Goal: Navigation & Orientation: Find specific page/section

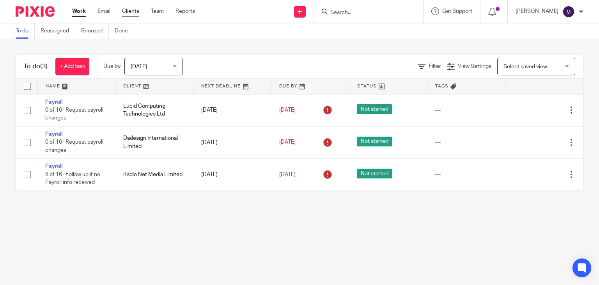
click at [133, 9] on link "Clients" at bounding box center [130, 11] width 17 height 8
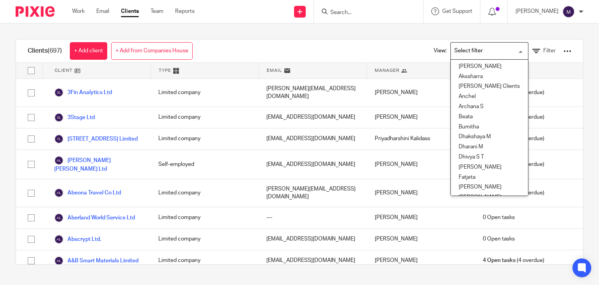
click at [471, 44] on input "Search for option" at bounding box center [488, 51] width 72 height 14
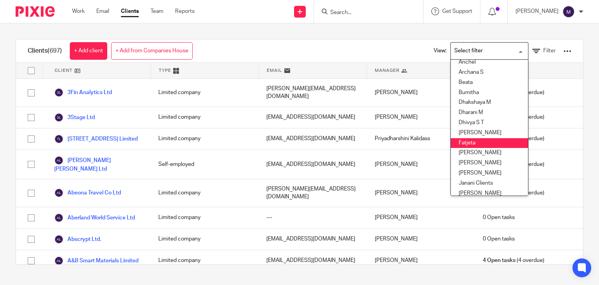
scroll to position [36, 0]
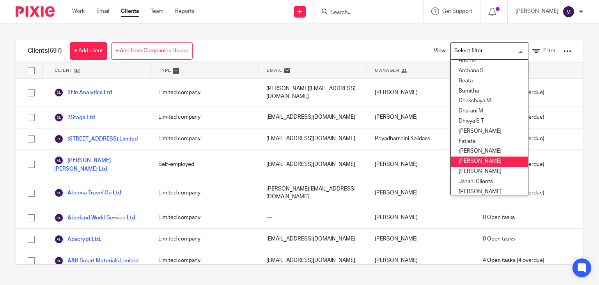
click at [466, 163] on li "Hely Patel" at bounding box center [489, 161] width 77 height 10
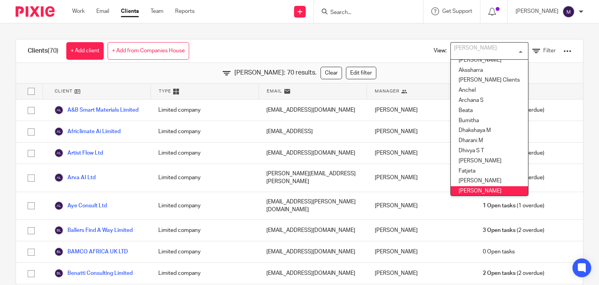
click at [478, 52] on input "Search for option" at bounding box center [488, 51] width 72 height 14
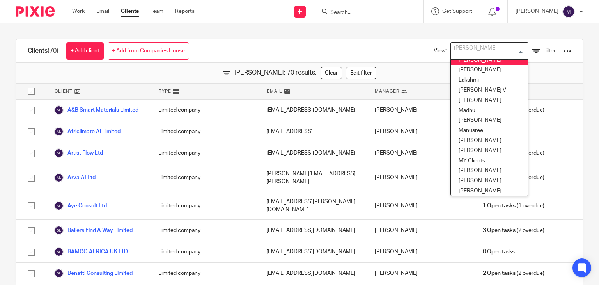
scroll to position [168, 0]
click at [467, 142] on li "Mithun" at bounding box center [489, 140] width 77 height 10
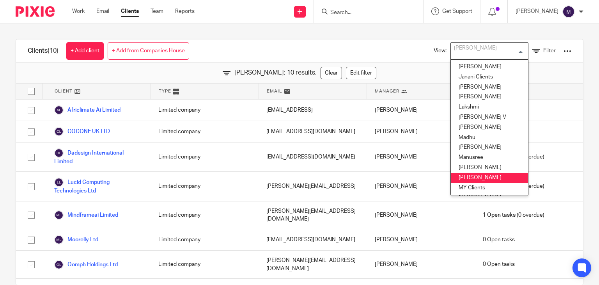
scroll to position [140, 0]
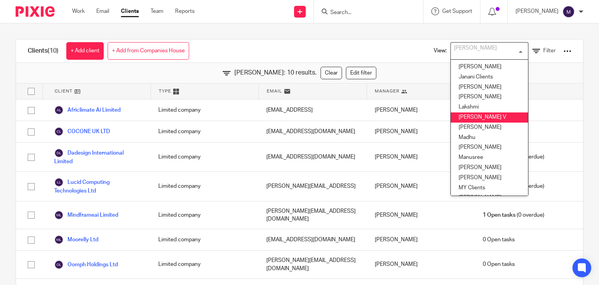
click at [466, 114] on li "Logapriya V" at bounding box center [489, 117] width 77 height 10
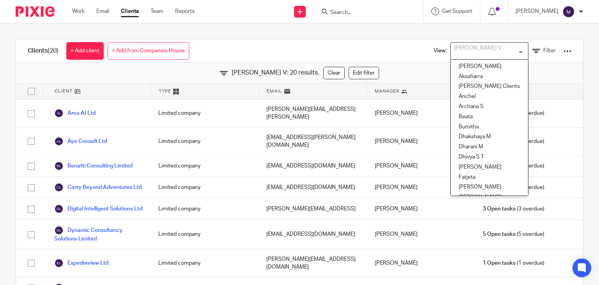
click at [460, 55] on div "Logapriya V" at bounding box center [488, 50] width 74 height 15
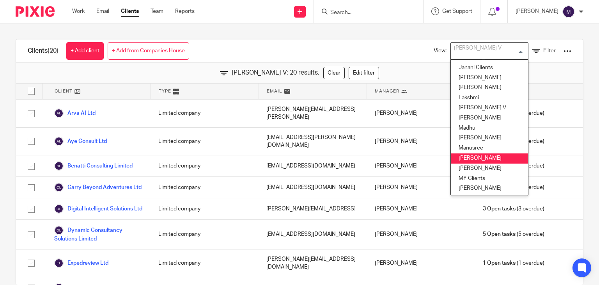
scroll to position [116, 0]
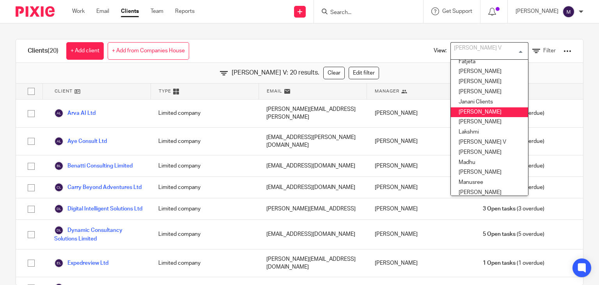
click at [459, 116] on li "Kavya T" at bounding box center [489, 112] width 77 height 10
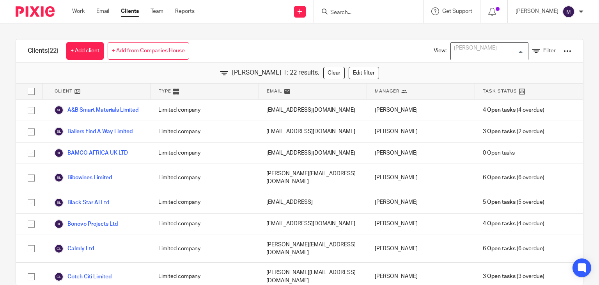
scroll to position [36, 0]
click at [262, 25] on div "Clients (22) + Add client + Add from Companies House View: Kavya T Loading... F…" at bounding box center [299, 153] width 599 height 261
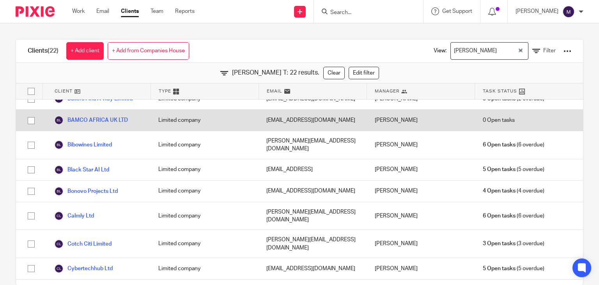
scroll to position [0, 0]
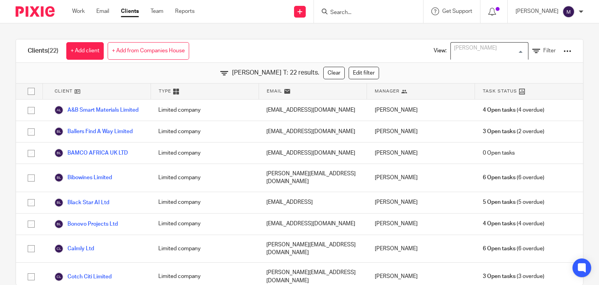
click at [469, 43] on div "Kavya T" at bounding box center [488, 50] width 74 height 15
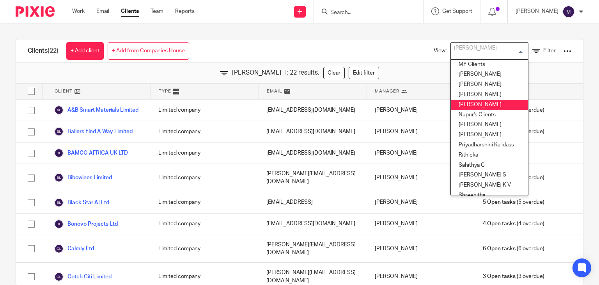
scroll to position [267, 0]
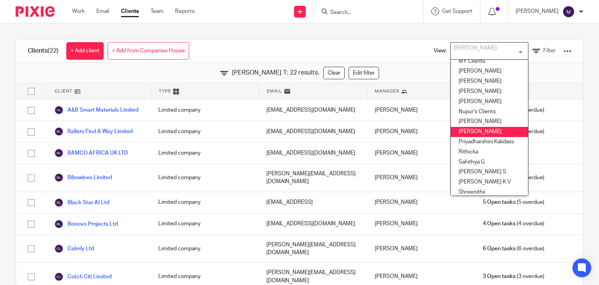
click at [472, 129] on li "Priyadharshini K" at bounding box center [489, 132] width 77 height 10
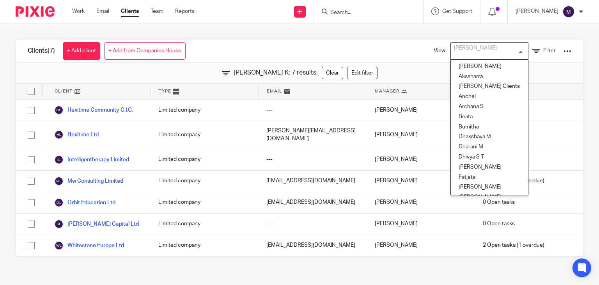
click at [459, 48] on div "Priyadharshini K" at bounding box center [488, 50] width 74 height 15
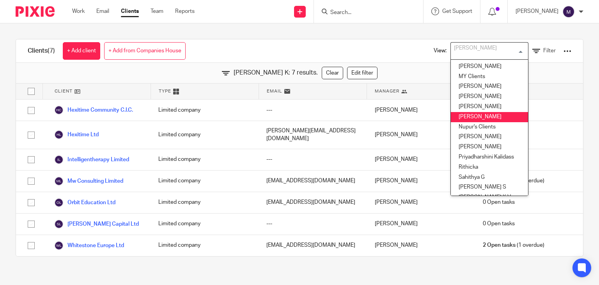
scroll to position [254, 0]
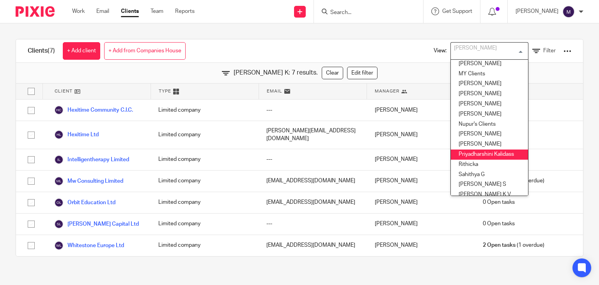
click at [472, 153] on li "Priyadharshini Kalidass" at bounding box center [489, 154] width 77 height 10
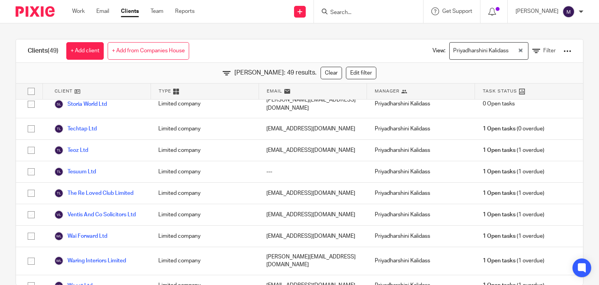
scroll to position [16, 0]
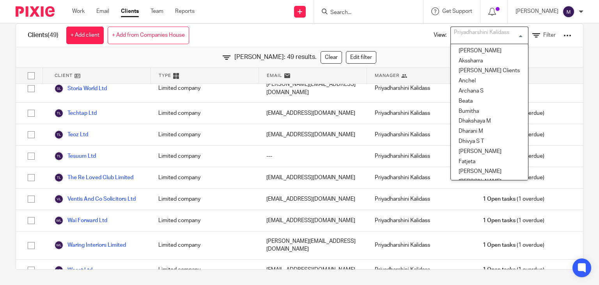
click at [461, 39] on div "Priyadharshini Kalidass" at bounding box center [488, 34] width 74 height 15
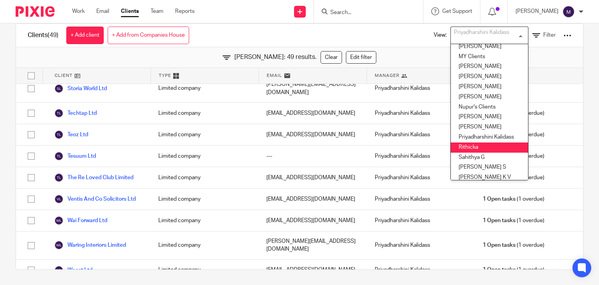
scroll to position [256, 0]
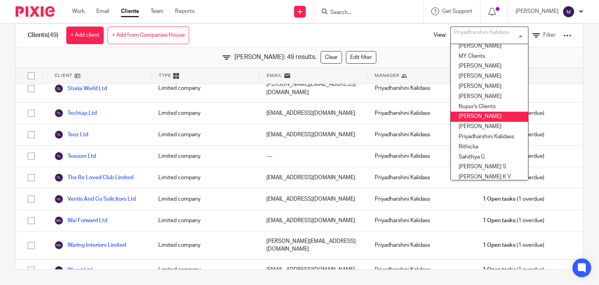
click at [465, 119] on li "Priyadharshini Damodharan" at bounding box center [489, 117] width 77 height 10
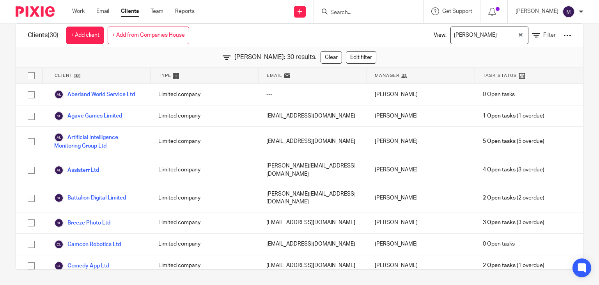
scroll to position [0, 0]
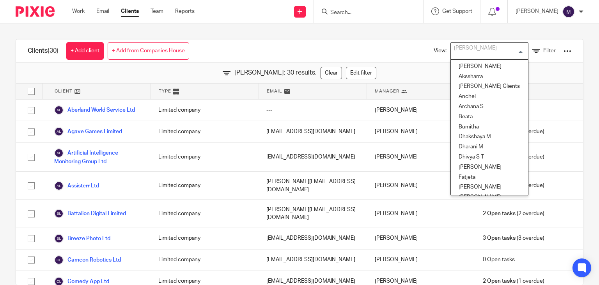
click at [473, 55] on div "Priyadharshini Damodharan" at bounding box center [488, 50] width 74 height 15
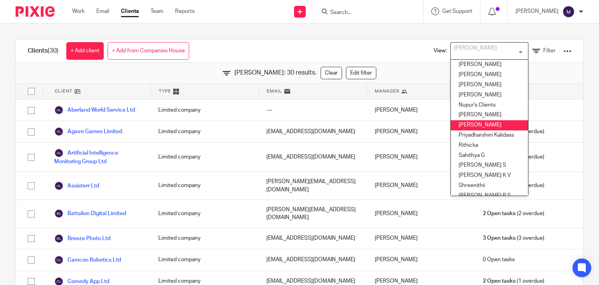
scroll to position [274, 0]
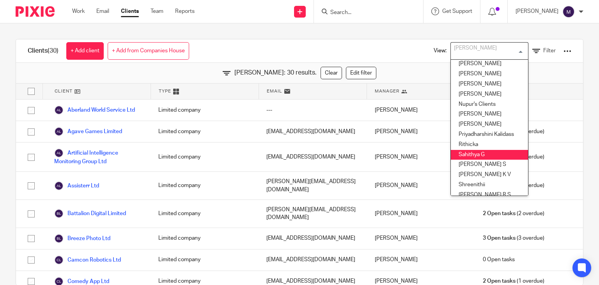
click at [453, 155] on li "Sahithya G" at bounding box center [489, 155] width 77 height 10
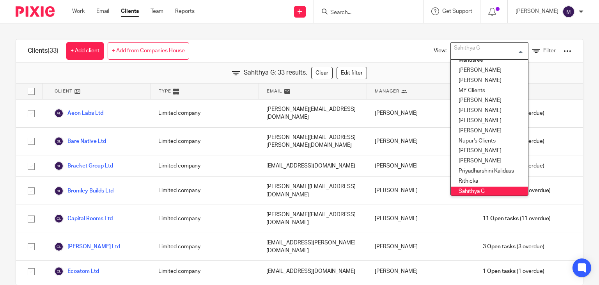
click at [475, 52] on input "Search for option" at bounding box center [488, 51] width 72 height 14
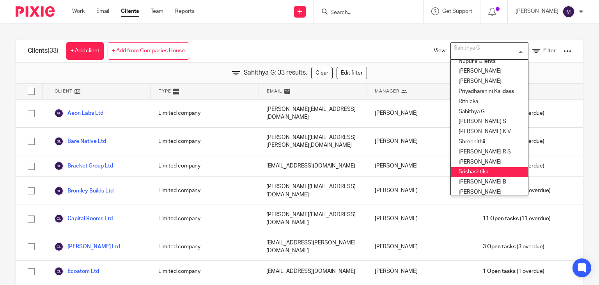
scroll to position [318, 0]
click at [475, 174] on li "Srishashtika" at bounding box center [489, 171] width 77 height 10
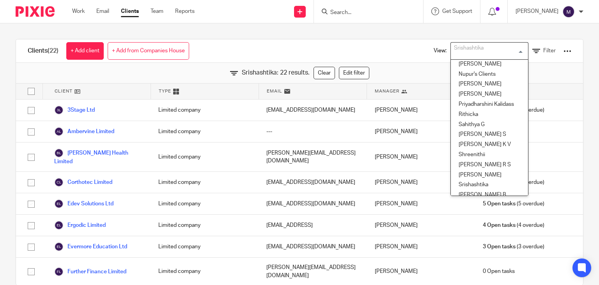
scroll to position [306, 0]
click at [464, 133] on li "Santhosh S" at bounding box center [489, 133] width 77 height 10
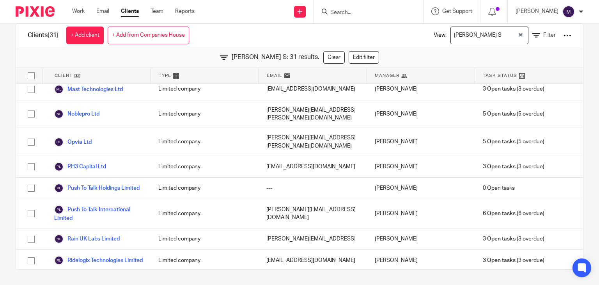
scroll to position [533, 0]
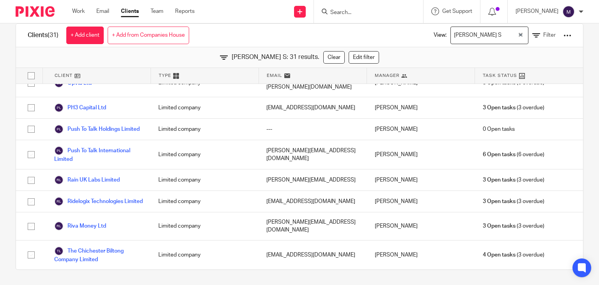
click at [481, 18] on div "Get Support Contact Support Help Documentation Access the academy View roadmap" at bounding box center [452, 11] width 57 height 23
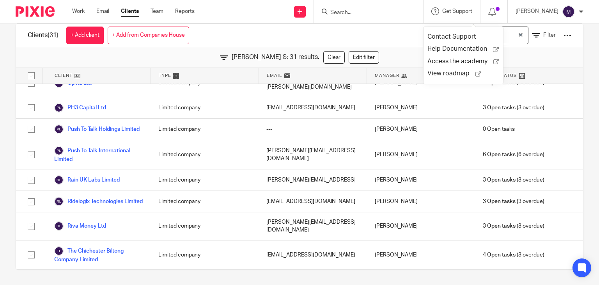
click at [372, 32] on div "Clients (31) + Add client + Add from Companies House View: Santhosh S Loading..…" at bounding box center [299, 35] width 567 height 23
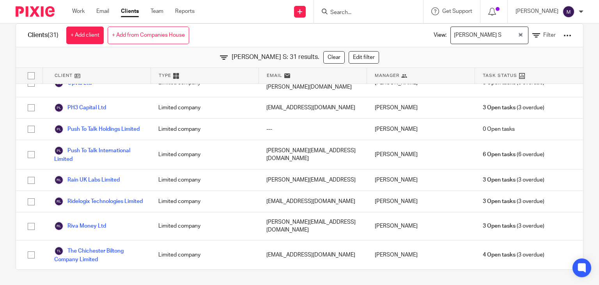
click at [459, 32] on div "Santhosh S" at bounding box center [484, 34] width 67 height 15
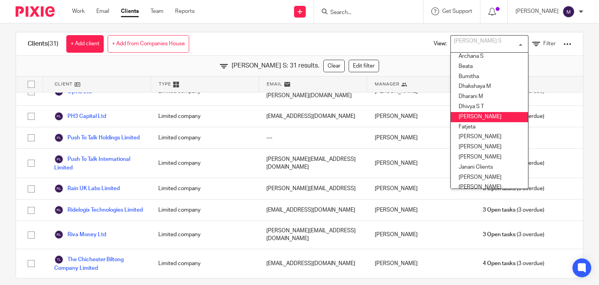
scroll to position [44, 0]
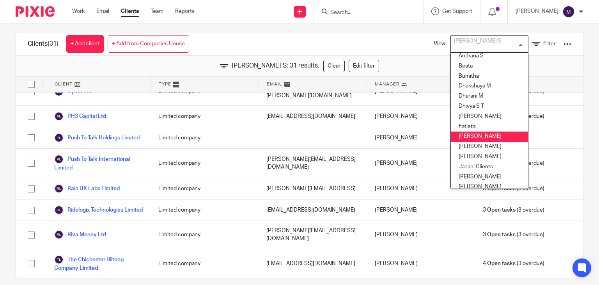
click at [462, 137] on li "Geetha M" at bounding box center [489, 137] width 77 height 10
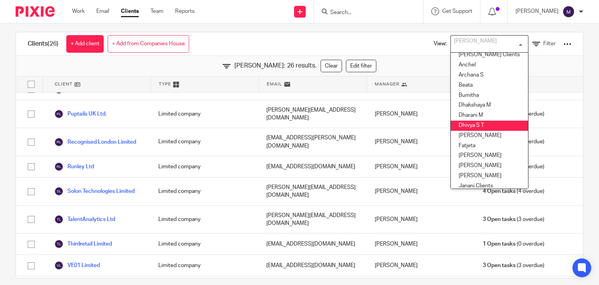
scroll to position [41, 0]
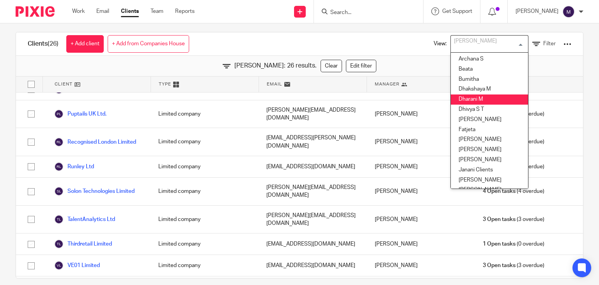
click at [462, 100] on li "Dharani M" at bounding box center [489, 99] width 77 height 10
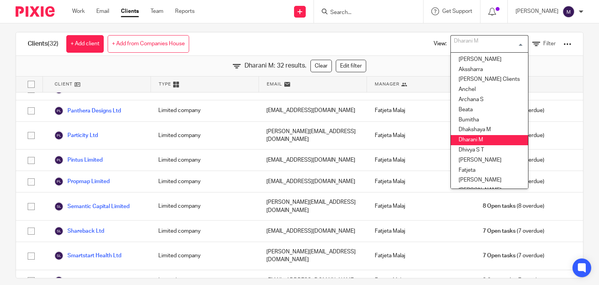
click at [455, 42] on div "Dharani M" at bounding box center [488, 43] width 74 height 15
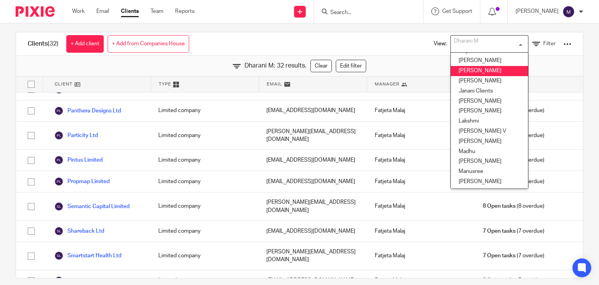
scroll to position [120, 0]
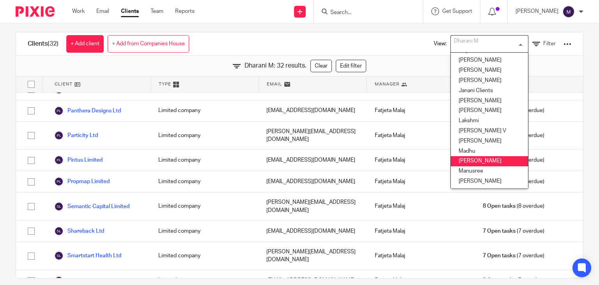
click at [459, 161] on li "Madhura" at bounding box center [489, 161] width 77 height 10
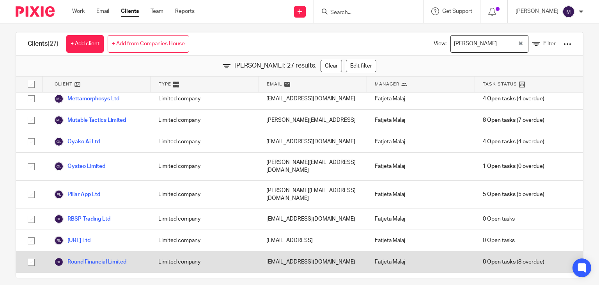
scroll to position [280, 0]
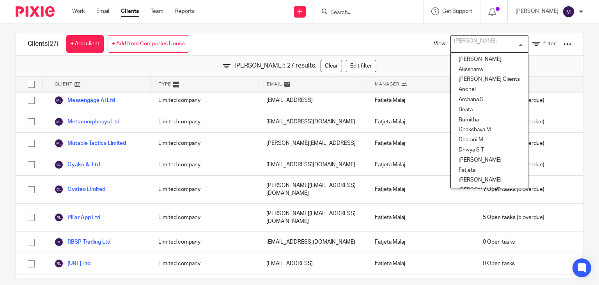
click at [480, 44] on input "Search for option" at bounding box center [488, 44] width 72 height 14
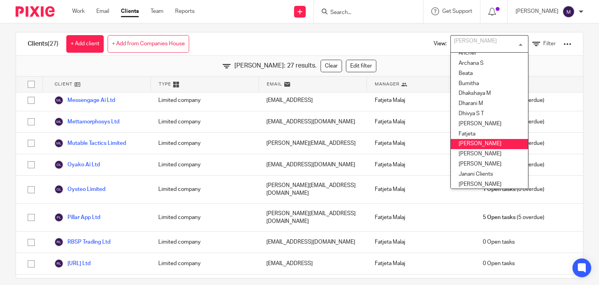
scroll to position [36, 0]
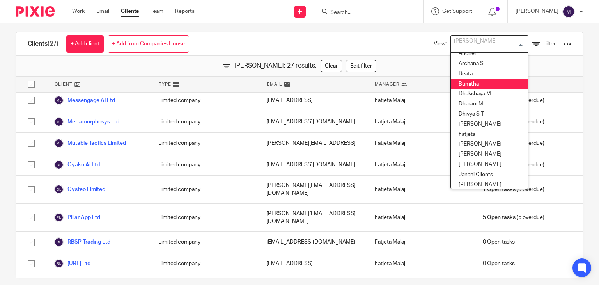
click at [468, 80] on li "Bumitha" at bounding box center [489, 84] width 77 height 10
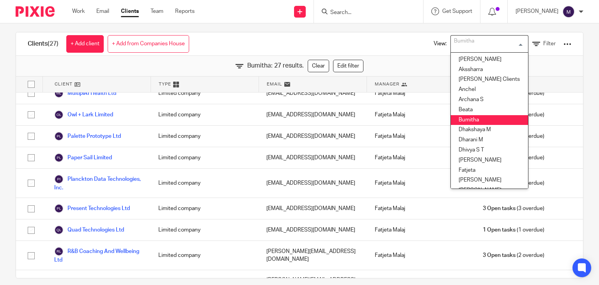
click at [467, 46] on input "Search for option" at bounding box center [488, 44] width 72 height 14
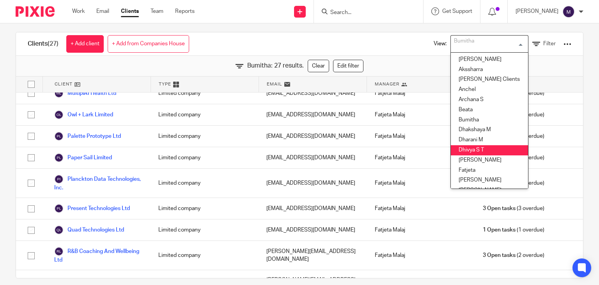
click at [468, 153] on li "Dhivya S T" at bounding box center [489, 150] width 77 height 10
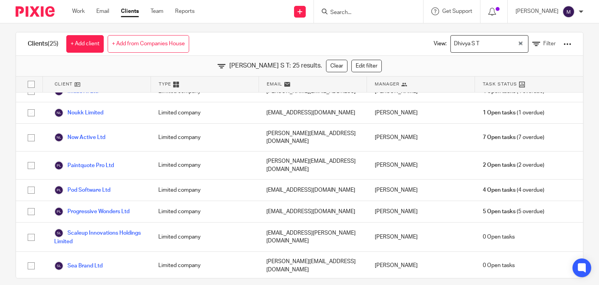
click at [460, 46] on div "Dhivya S T" at bounding box center [484, 43] width 67 height 15
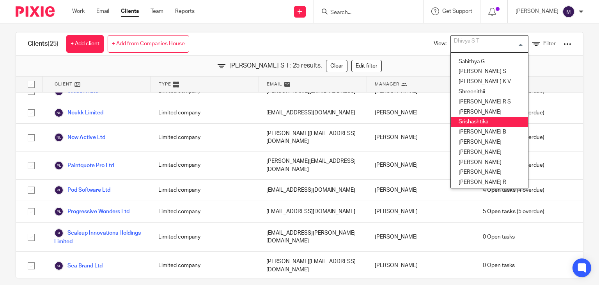
scroll to position [363, 0]
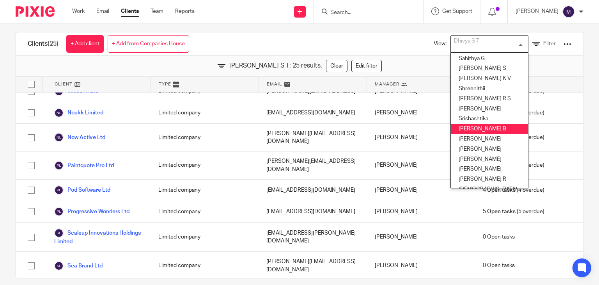
click at [468, 130] on li "Subashree B" at bounding box center [489, 129] width 77 height 10
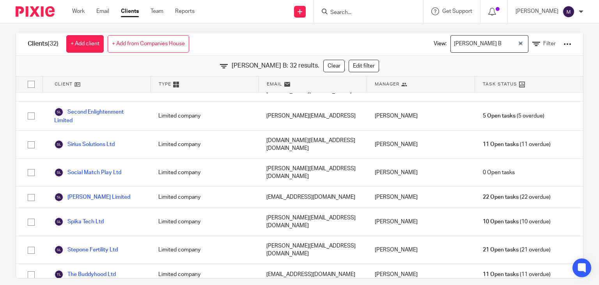
scroll to position [16, 0]
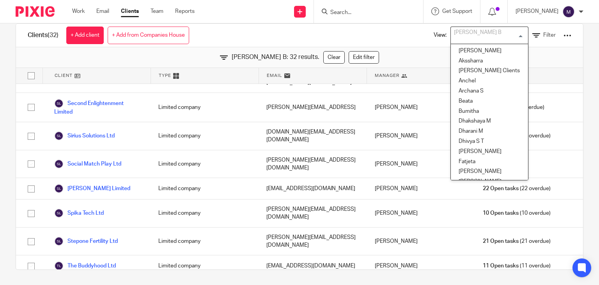
click at [485, 35] on input "Search for option" at bounding box center [488, 35] width 72 height 14
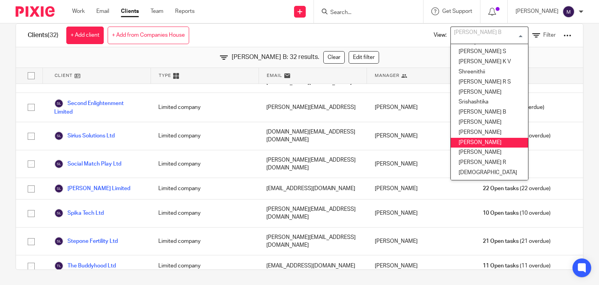
scroll to position [377, 0]
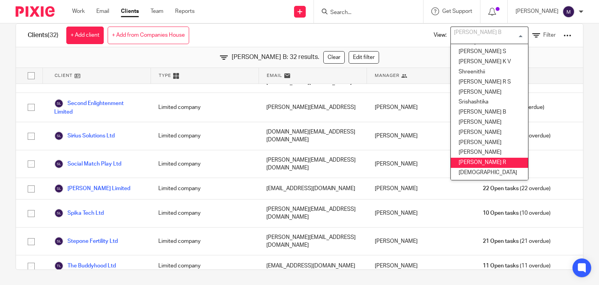
click at [457, 158] on li "[PERSON_NAME] R" at bounding box center [489, 163] width 77 height 10
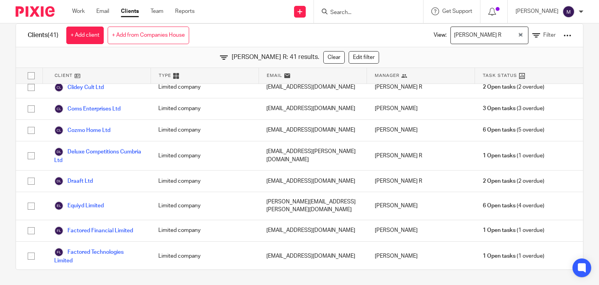
scroll to position [0, 0]
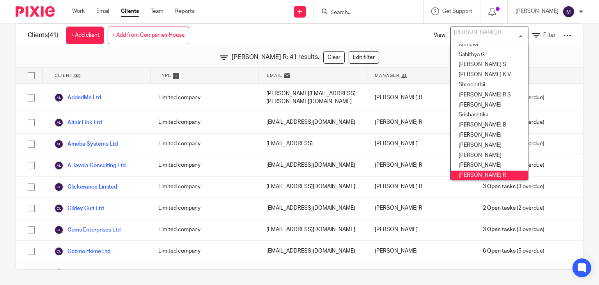
click at [467, 27] on div "[PERSON_NAME] R" at bounding box center [488, 34] width 74 height 15
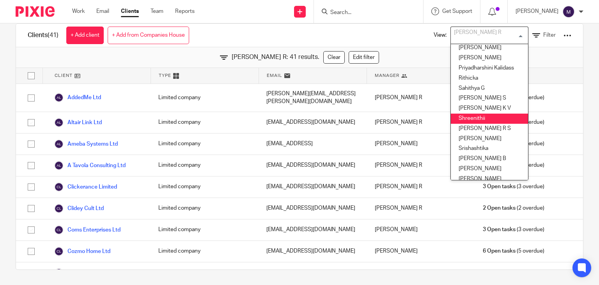
scroll to position [325, 0]
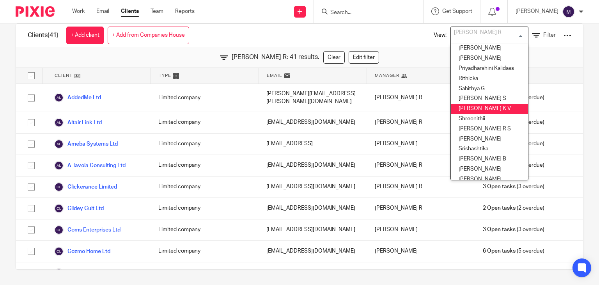
click at [462, 107] on li "Shobana K V" at bounding box center [489, 109] width 77 height 10
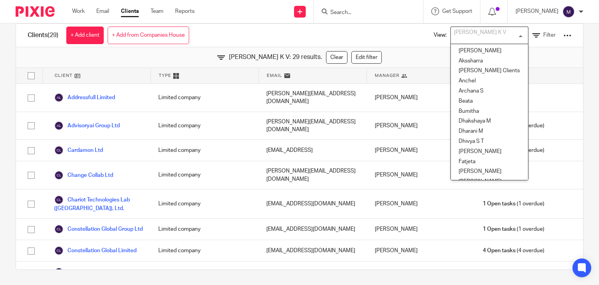
click at [486, 40] on input "Search for option" at bounding box center [488, 35] width 72 height 14
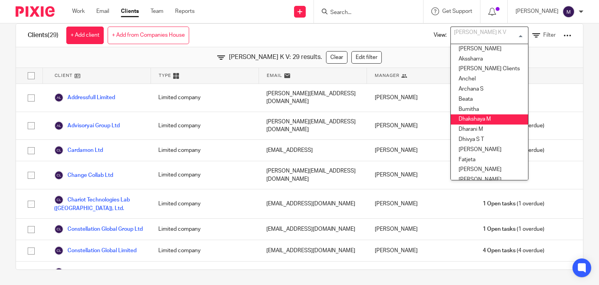
scroll to position [0, 0]
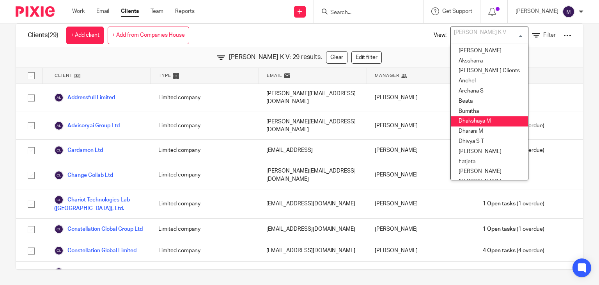
click at [460, 121] on li "Dhakshaya M" at bounding box center [489, 121] width 77 height 10
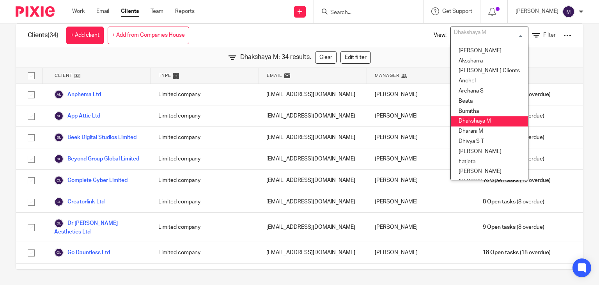
click at [476, 43] on div "Dhakshaya M Loading..." at bounding box center [490, 36] width 78 height 18
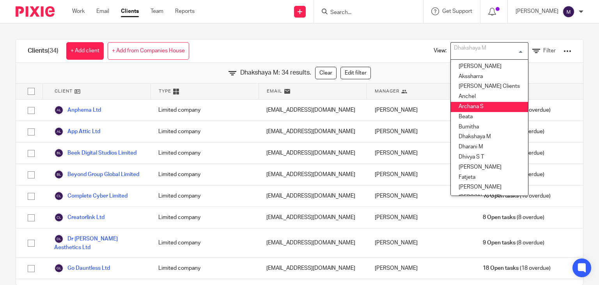
click at [473, 106] on li "Archana S" at bounding box center [489, 107] width 77 height 10
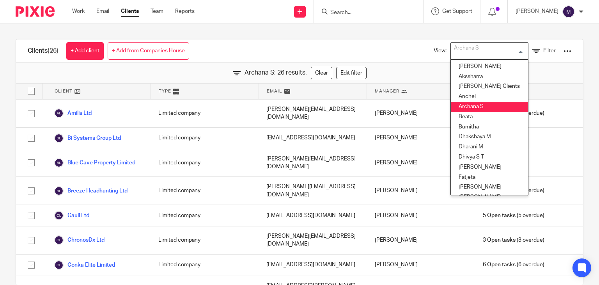
click at [475, 42] on div "Archana S Loading..." at bounding box center [490, 51] width 78 height 18
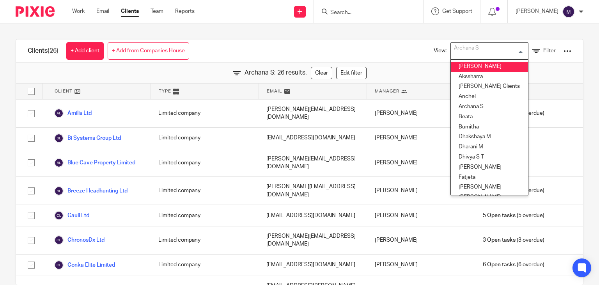
click at [464, 70] on li "Aishwarya" at bounding box center [489, 67] width 77 height 10
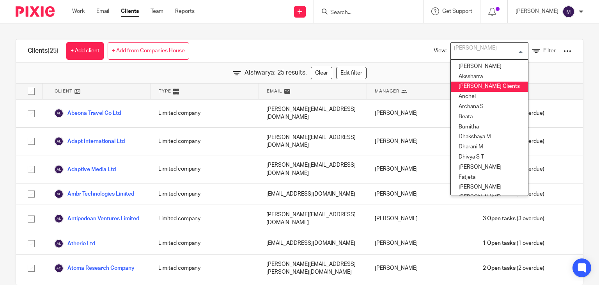
click at [476, 85] on li "Alex Gabriel's Clients" at bounding box center [489, 87] width 77 height 10
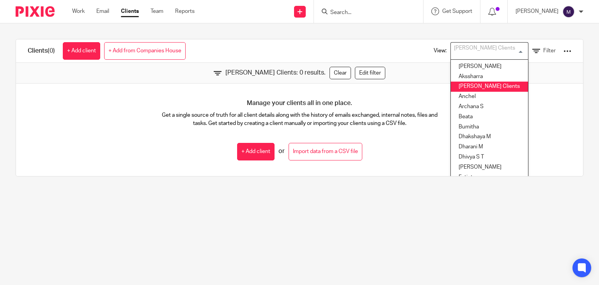
click at [467, 56] on div "Alex Gabriel's Clients" at bounding box center [488, 50] width 74 height 15
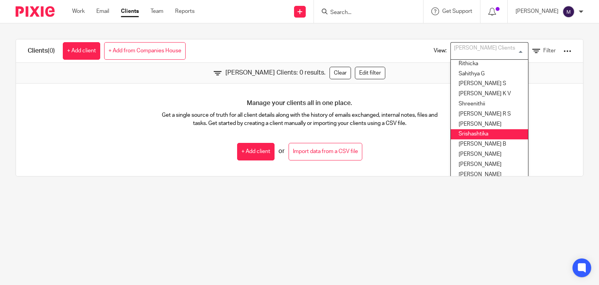
scroll to position [377, 4]
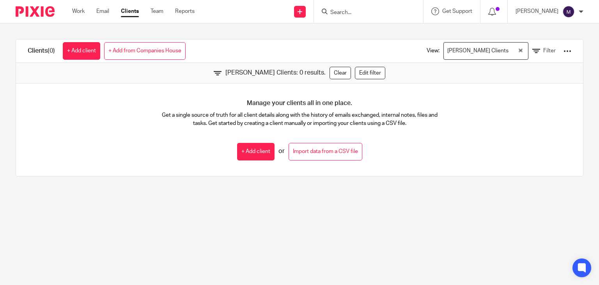
click at [520, 207] on main "Clients (0) + Add client + Add from Companies House View: Alex Gabriel's Client…" at bounding box center [299, 142] width 599 height 285
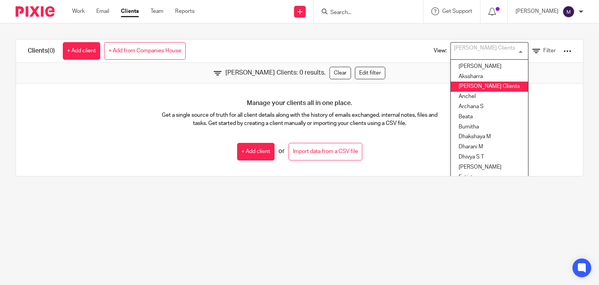
click at [491, 54] on div "Alex Gabriel's Clients" at bounding box center [488, 50] width 74 height 15
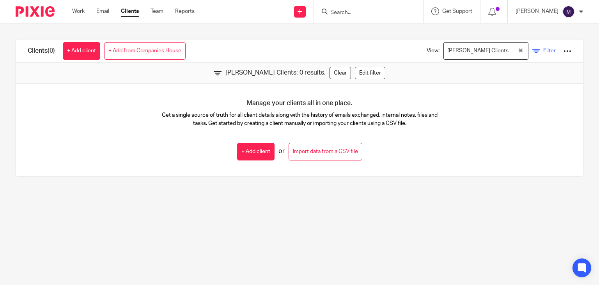
click at [533, 53] on link "Filter" at bounding box center [544, 51] width 23 height 8
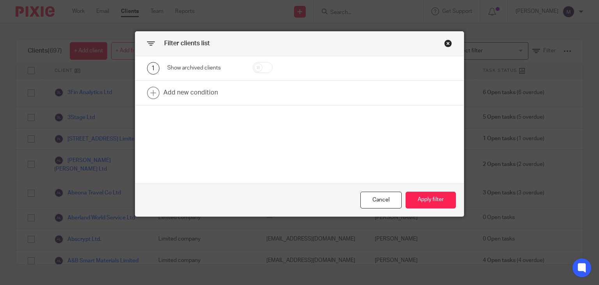
click at [446, 44] on div "Close this dialog window" at bounding box center [448, 43] width 8 height 8
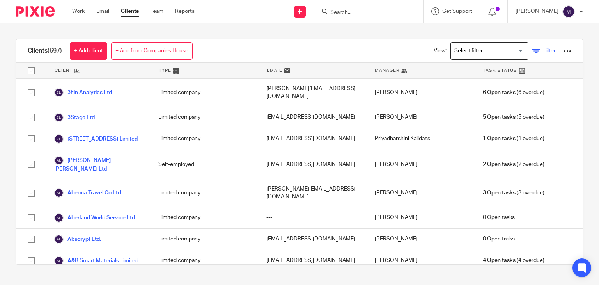
click at [537, 48] on link "Filter" at bounding box center [544, 51] width 23 height 8
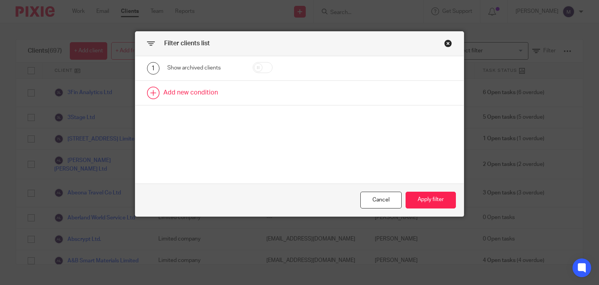
click at [188, 87] on link at bounding box center [299, 93] width 329 height 24
click at [189, 90] on div "Field" at bounding box center [200, 95] width 53 height 16
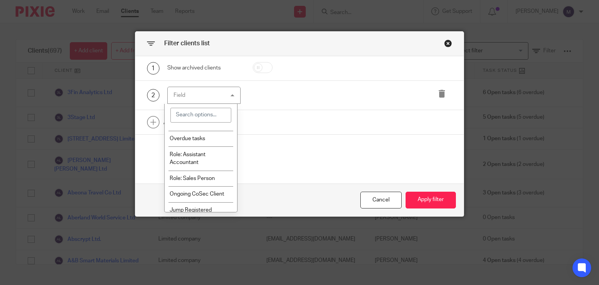
scroll to position [76, 0]
click at [196, 163] on span "Role: Assistant Accountant" at bounding box center [188, 158] width 36 height 14
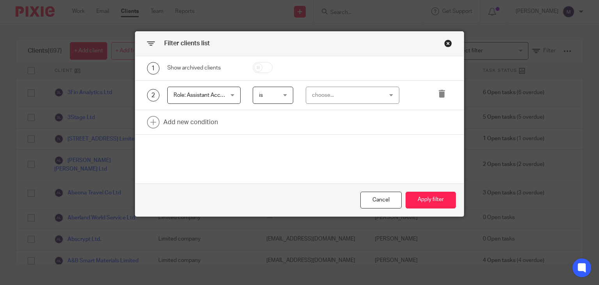
click at [364, 94] on div "choose..." at bounding box center [347, 95] width 70 height 16
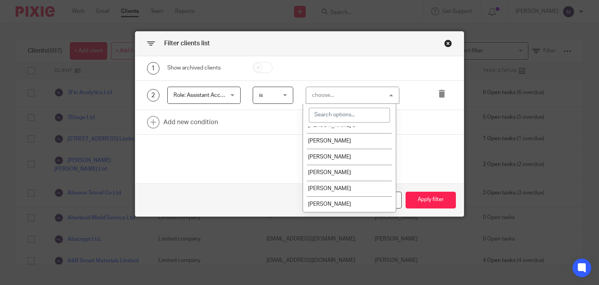
scroll to position [412, 0]
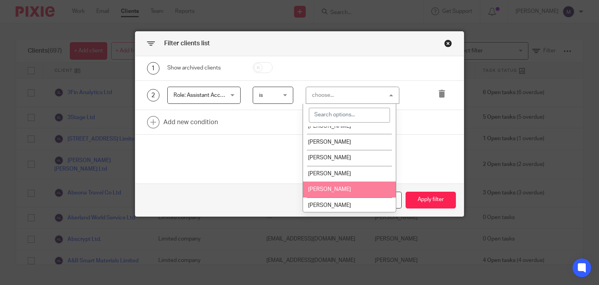
click at [334, 192] on span "Jayachandra Ravi" at bounding box center [329, 189] width 43 height 5
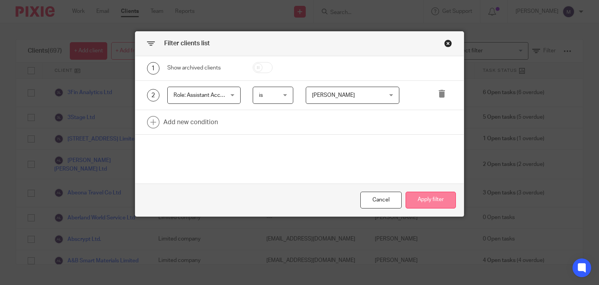
click at [421, 208] on button "Apply filter" at bounding box center [431, 200] width 50 height 17
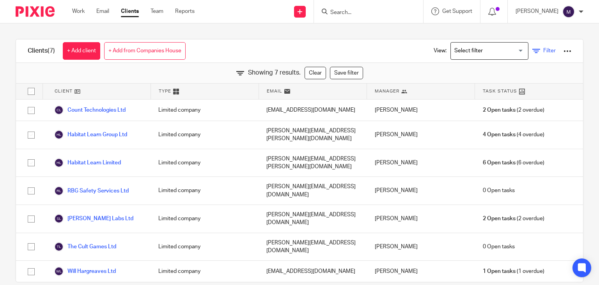
click at [533, 54] on icon at bounding box center [537, 51] width 8 height 8
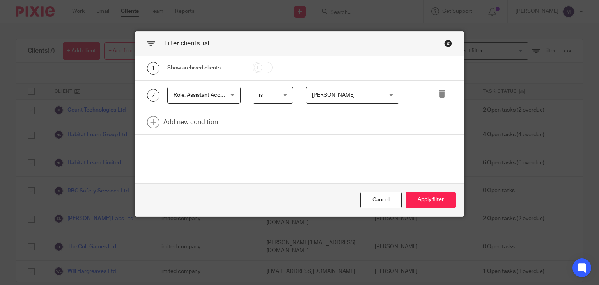
click at [226, 84] on div "2 Role: Assistant Accountant Role: Assistant Accountant Name Email Client type …" at bounding box center [299, 96] width 329 height 30
click at [223, 99] on span "Role: Assistant Accountant" at bounding box center [200, 95] width 53 height 16
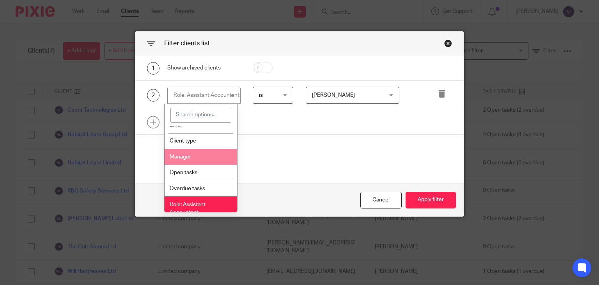
scroll to position [26, 0]
click at [200, 151] on li "Manager" at bounding box center [201, 156] width 73 height 16
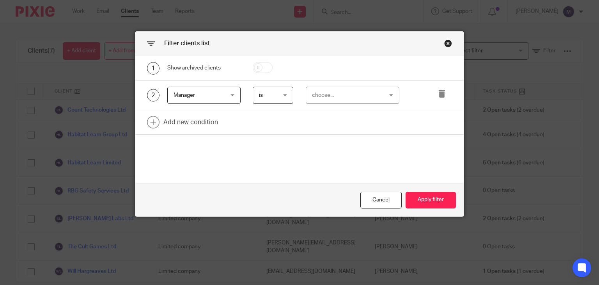
click at [375, 85] on div "2 Manager Manager Name Email Client type Manager Open tasks Overdue tasks Role:…" at bounding box center [299, 96] width 329 height 30
click at [367, 98] on div "choose..." at bounding box center [347, 95] width 70 height 16
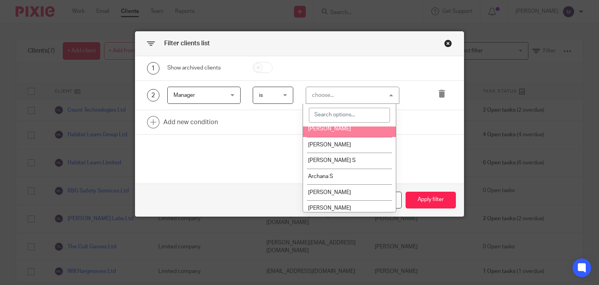
scroll to position [39, 0]
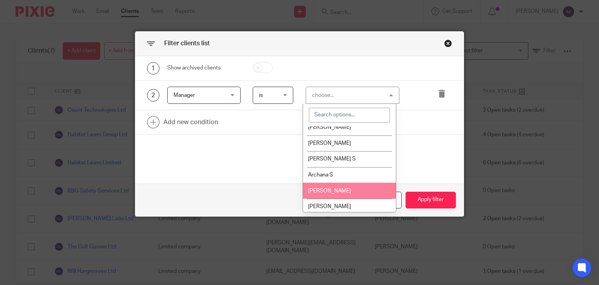
click at [333, 188] on span "Arslan Malik" at bounding box center [329, 190] width 43 height 5
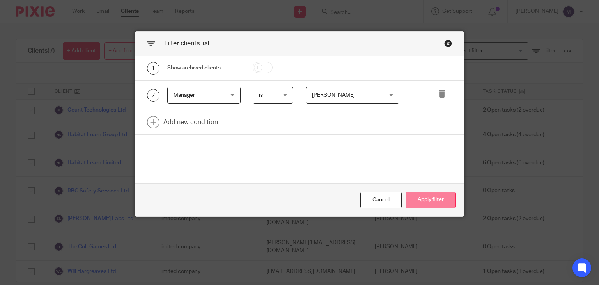
click at [436, 203] on button "Apply filter" at bounding box center [431, 200] width 50 height 17
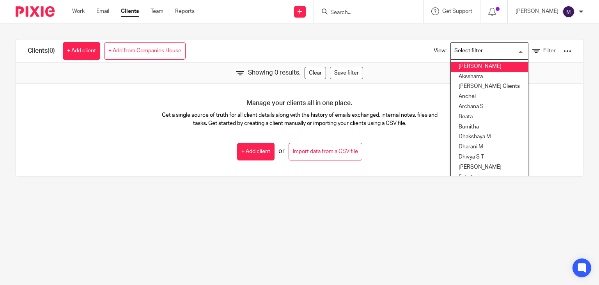
click at [525, 43] on div "Loading..." at bounding box center [527, 50] width 4 height 15
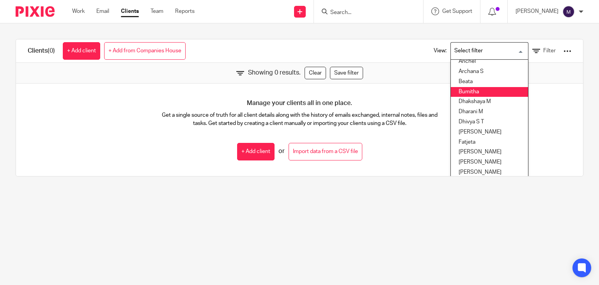
scroll to position [0, 0]
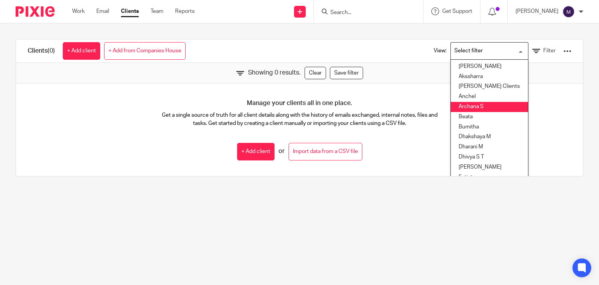
click at [546, 47] on div "View: Loading... Aishwarya Akssharra Alex Gabriel's Clients Anchel Archana S Be…" at bounding box center [496, 50] width 149 height 23
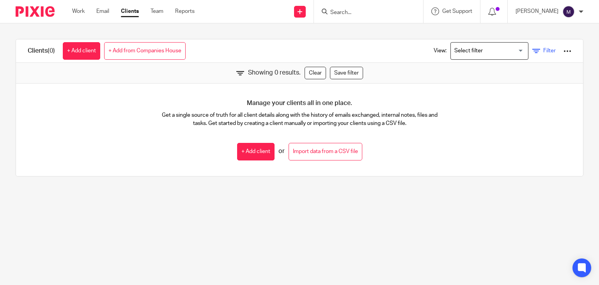
click at [539, 55] on link "Filter" at bounding box center [544, 51] width 23 height 8
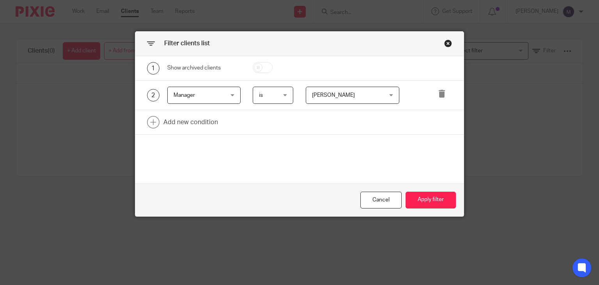
click at [356, 88] on span "Arslan Malik" at bounding box center [347, 95] width 70 height 16
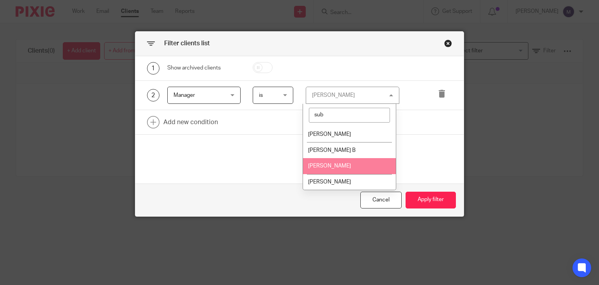
type input "sub"
click at [337, 172] on li "[PERSON_NAME]" at bounding box center [349, 166] width 93 height 16
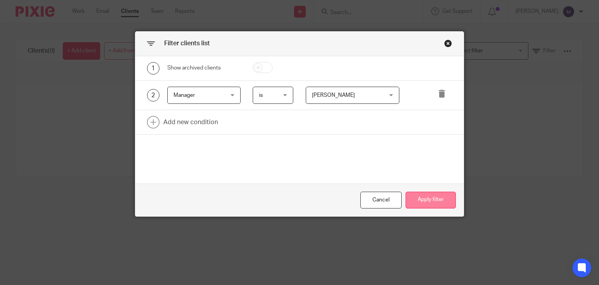
click at [425, 206] on button "Apply filter" at bounding box center [431, 200] width 50 height 17
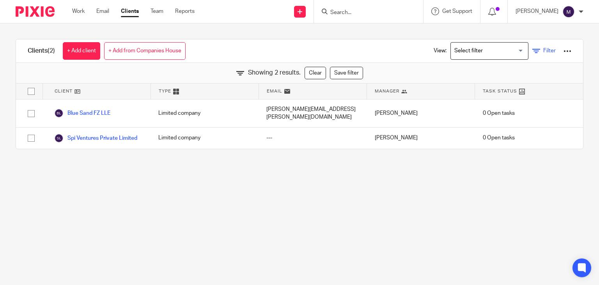
click at [544, 49] on span "Filter" at bounding box center [550, 50] width 12 height 5
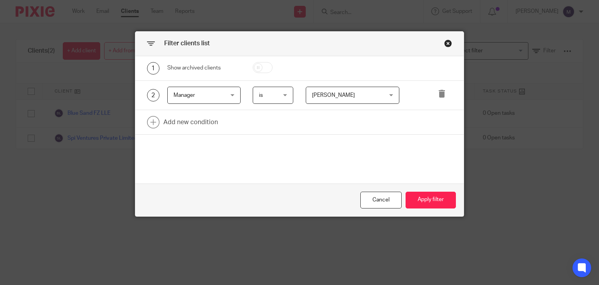
click at [447, 90] on div at bounding box center [439, 96] width 27 height 18
click at [438, 97] on icon at bounding box center [442, 94] width 8 height 8
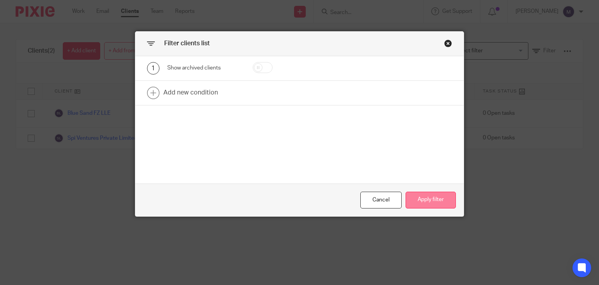
click at [409, 204] on button "Apply filter" at bounding box center [431, 200] width 50 height 17
click at [419, 206] on button "Apply filter" at bounding box center [431, 200] width 50 height 17
click at [432, 204] on button "Apply filter" at bounding box center [431, 200] width 50 height 17
click at [447, 43] on div "Close this dialog window" at bounding box center [448, 43] width 8 height 8
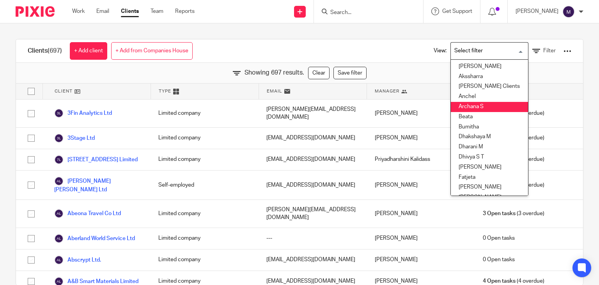
click at [460, 53] on input "Search for option" at bounding box center [488, 51] width 72 height 14
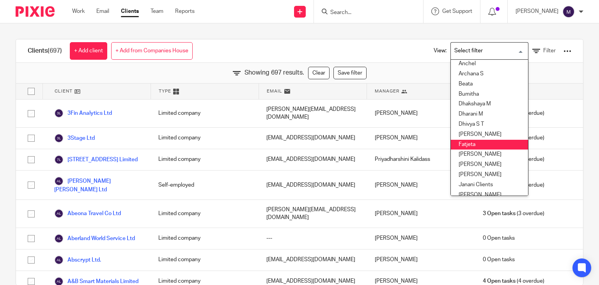
scroll to position [34, 0]
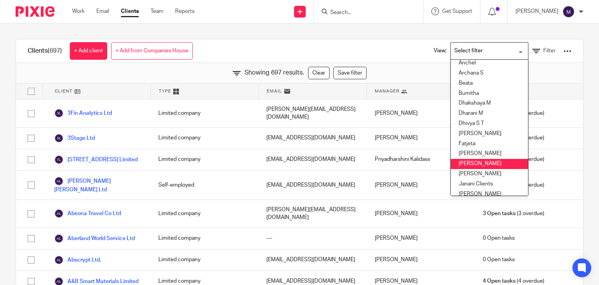
click at [469, 164] on li "[PERSON_NAME]" at bounding box center [489, 164] width 77 height 10
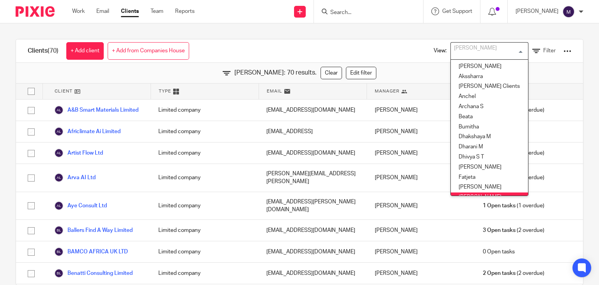
click at [466, 43] on div "[PERSON_NAME]" at bounding box center [488, 50] width 74 height 15
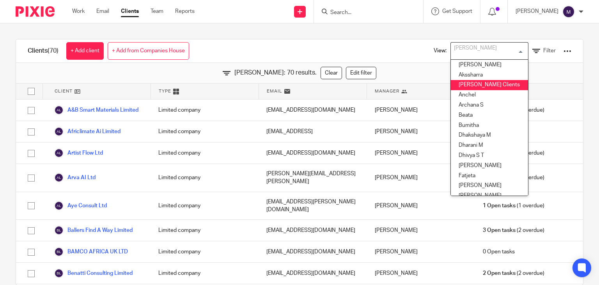
scroll to position [0, 0]
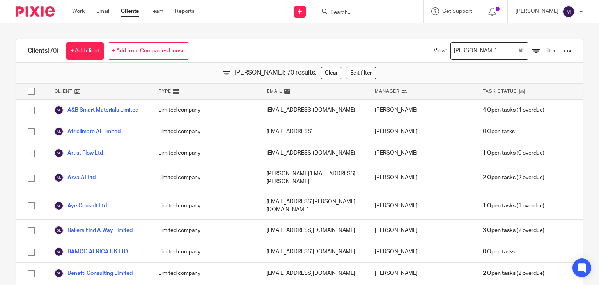
click at [132, 15] on link "Clients" at bounding box center [130, 11] width 18 height 8
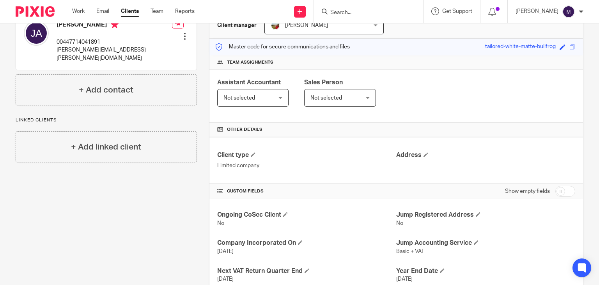
scroll to position [75, 0]
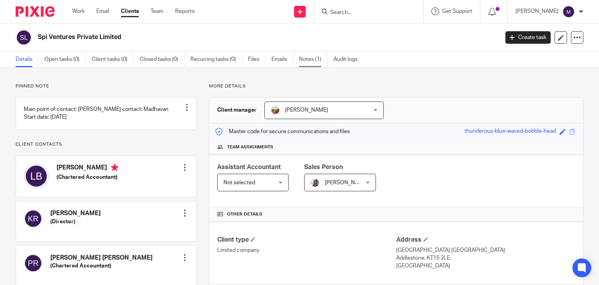
click at [307, 57] on link "Notes (1)" at bounding box center [313, 59] width 28 height 15
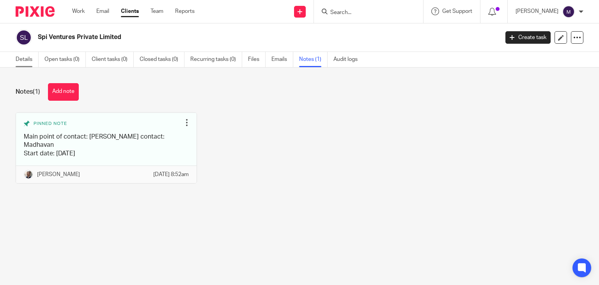
click at [24, 59] on link "Details" at bounding box center [27, 59] width 23 height 15
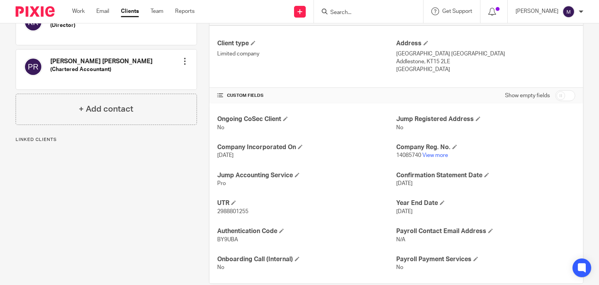
scroll to position [210, 0]
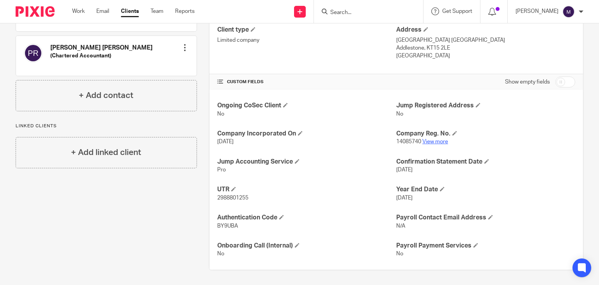
click at [440, 139] on link "View more" at bounding box center [436, 141] width 26 height 5
